Goal: Find contact information: Find contact information

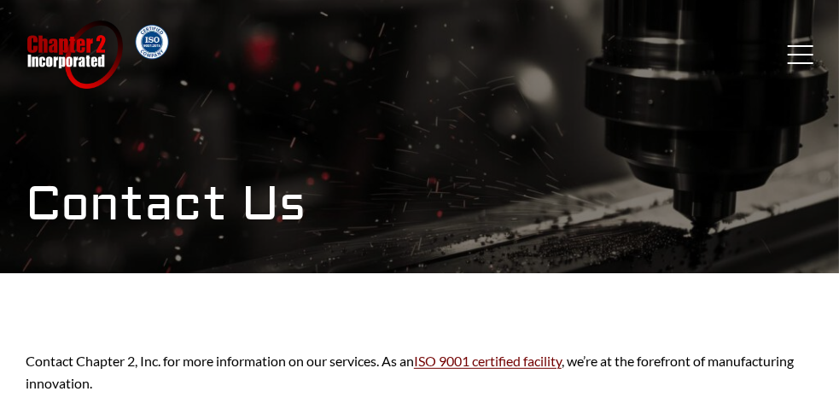
click at [797, 62] on span "Menu" at bounding box center [800, 63] width 26 height 2
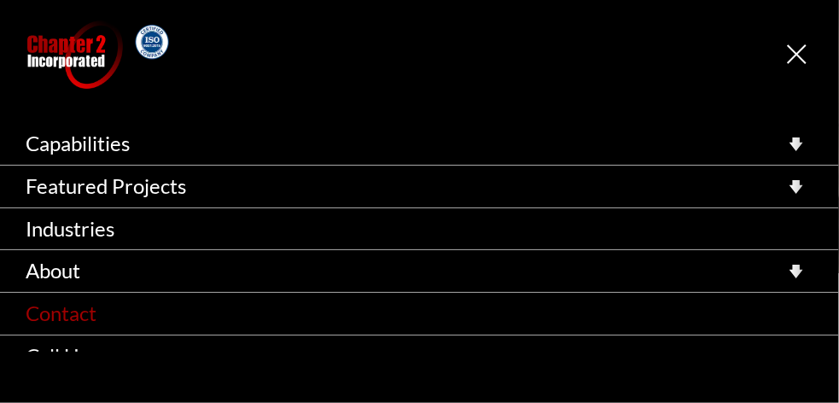
click at [89, 323] on link "Contact" at bounding box center [419, 314] width 839 height 42
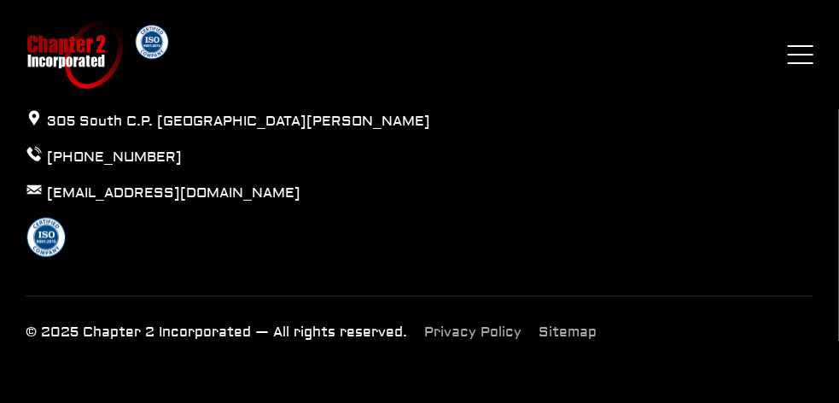
scroll to position [1450, 0]
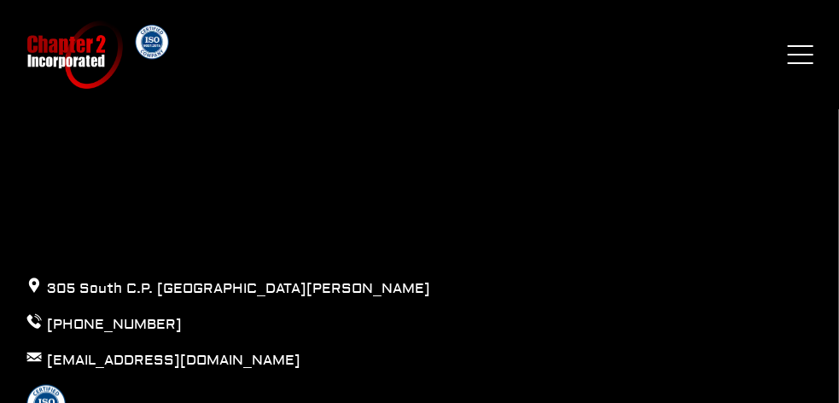
scroll to position [1223, 0]
